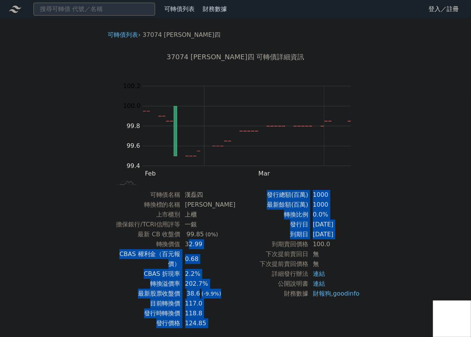
drag, startPoint x: 190, startPoint y: 242, endPoint x: 236, endPoint y: 244, distance: 46.0
click at [236, 244] on div "可轉債名稱 [PERSON_NAME] 轉換標的名稱 [PERSON_NAME] 上市櫃別 上櫃 擔保銀行/TCRI信用評等 一銀 最新 CB 收盤價 99.…" at bounding box center [236, 259] width 268 height 138
click at [236, 244] on td "到期賣回價格" at bounding box center [272, 245] width 73 height 10
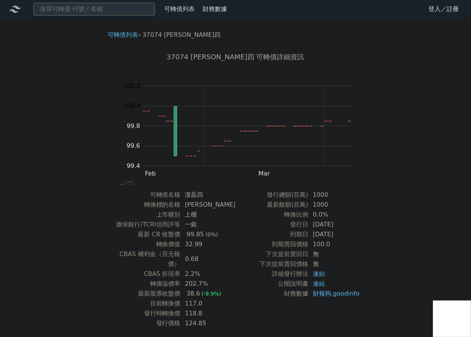
click at [200, 244] on td "32.99" at bounding box center [208, 245] width 55 height 10
click at [199, 240] on td "32.99" at bounding box center [208, 245] width 55 height 10
drag, startPoint x: 164, startPoint y: 33, endPoint x: 205, endPoint y: 33, distance: 40.3
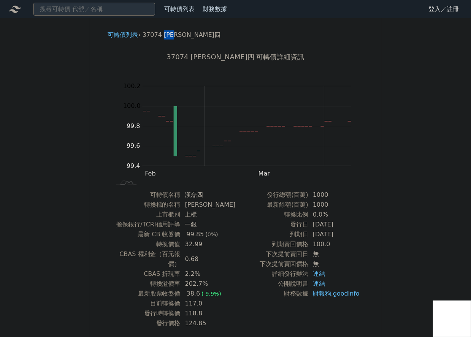
click at [205, 33] on ol "可轉債列表 › 37074 漢磊四" at bounding box center [236, 34] width 268 height 9
copy li "漢磊四"
